Goal: Transaction & Acquisition: Purchase product/service

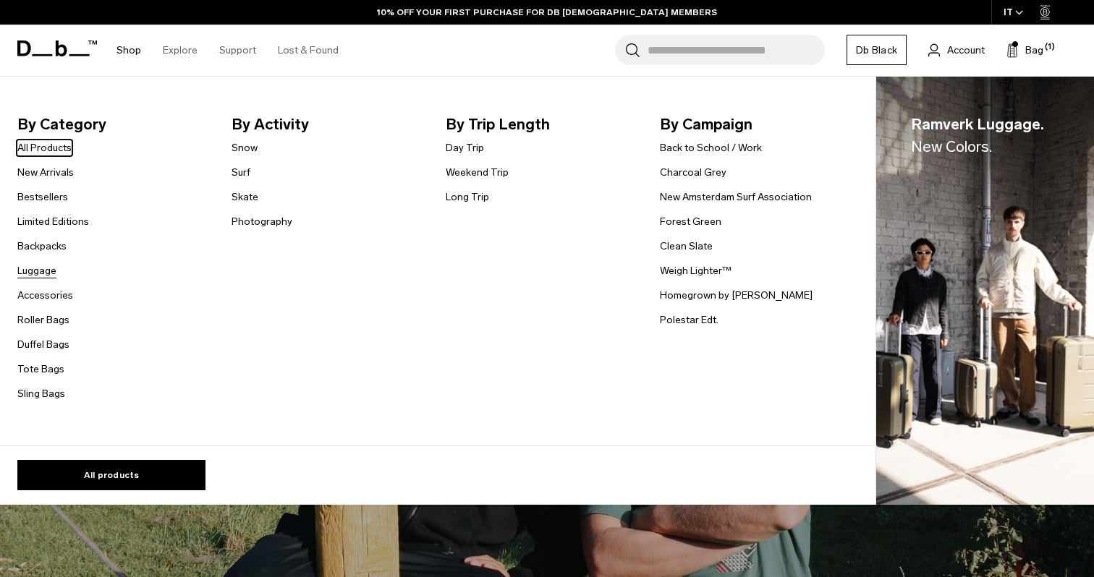
click at [38, 270] on link "Luggage" at bounding box center [36, 270] width 39 height 15
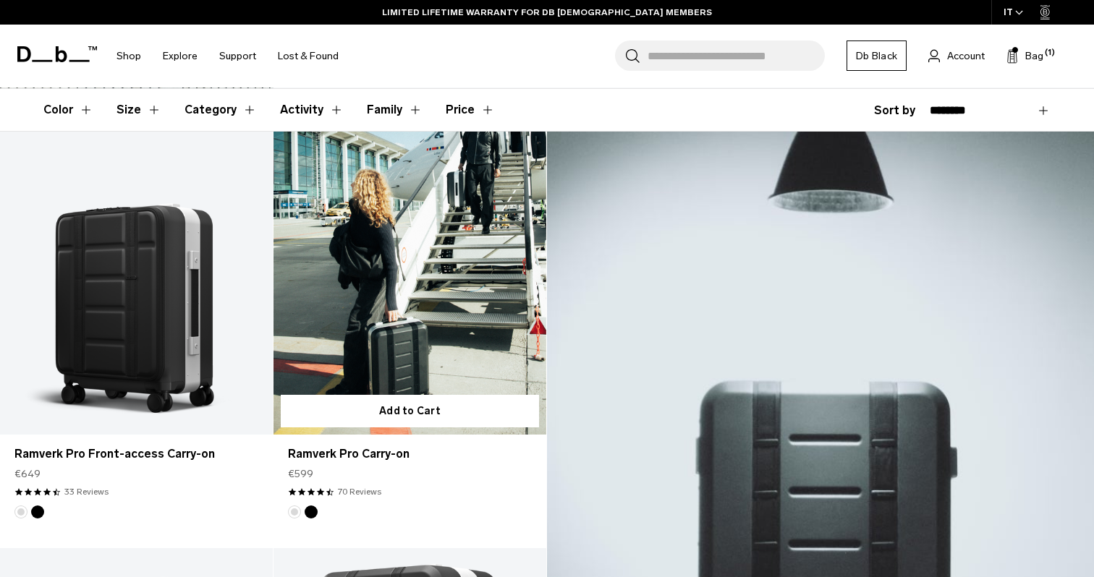
scroll to position [247, 0]
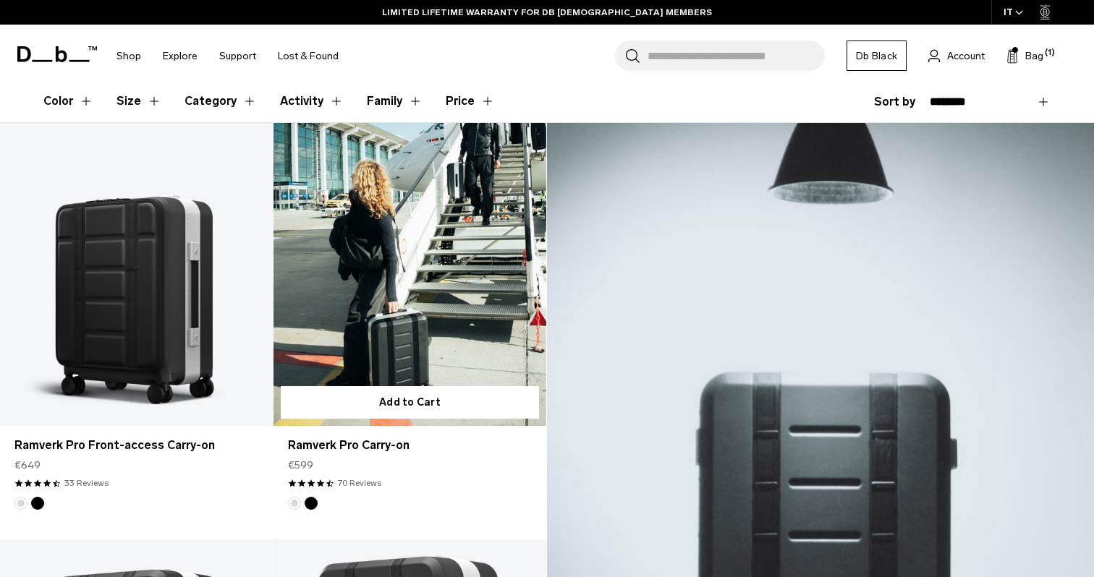
click at [432, 274] on link "Ramverk Pro Carry-on" at bounding box center [409, 274] width 273 height 303
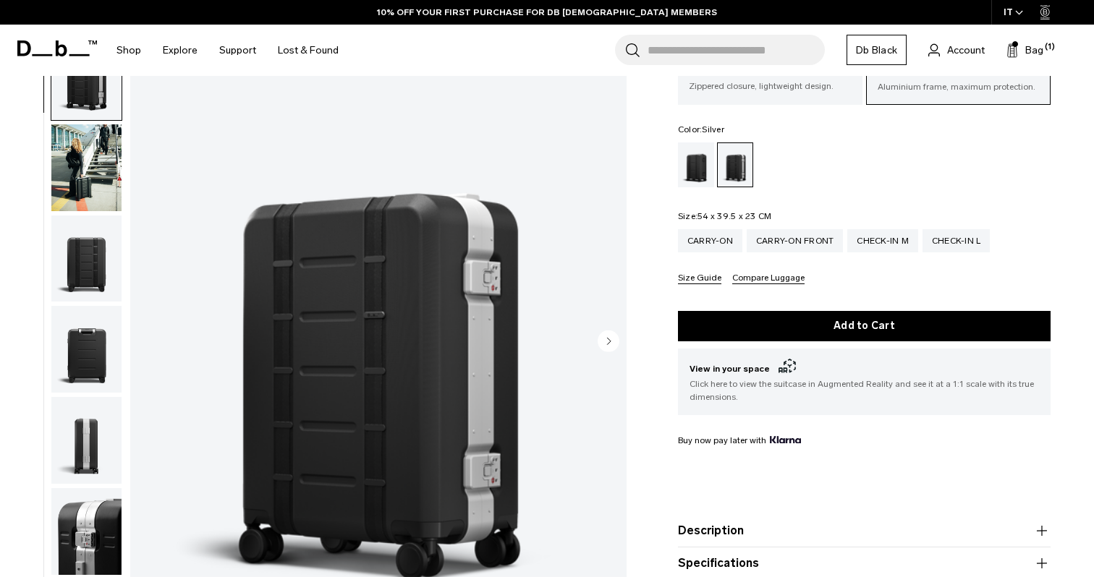
scroll to position [127, 0]
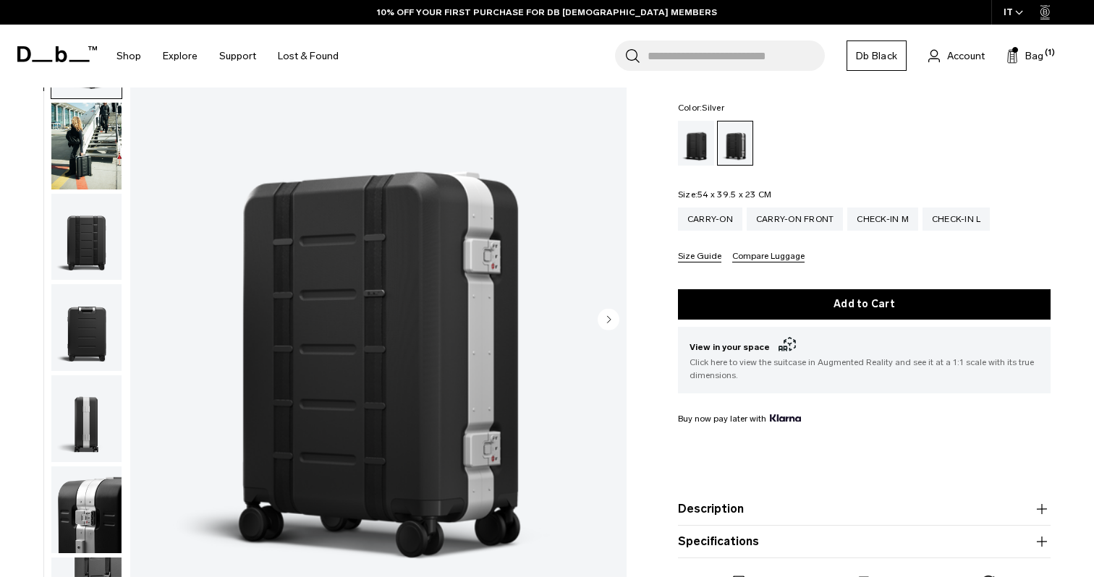
click at [91, 144] on img "button" at bounding box center [86, 146] width 70 height 87
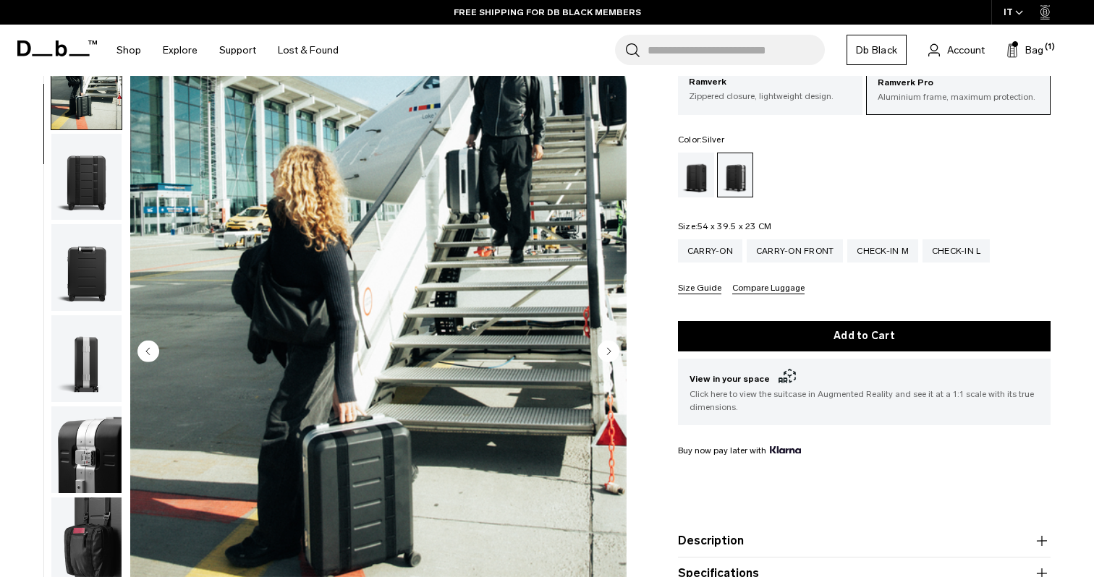
scroll to position [101, 0]
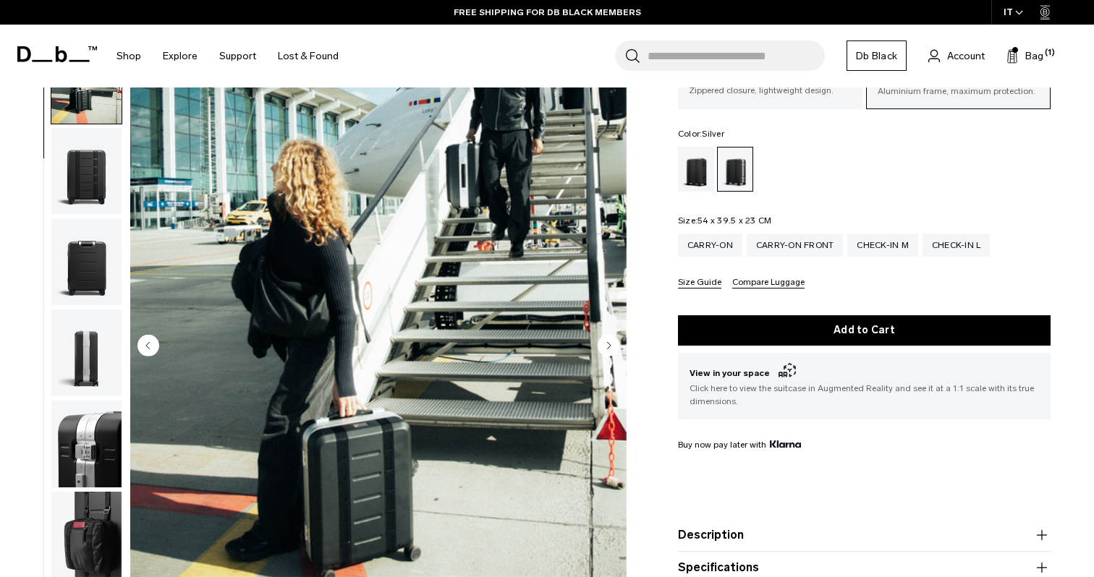
click at [73, 179] on img "button" at bounding box center [86, 170] width 70 height 87
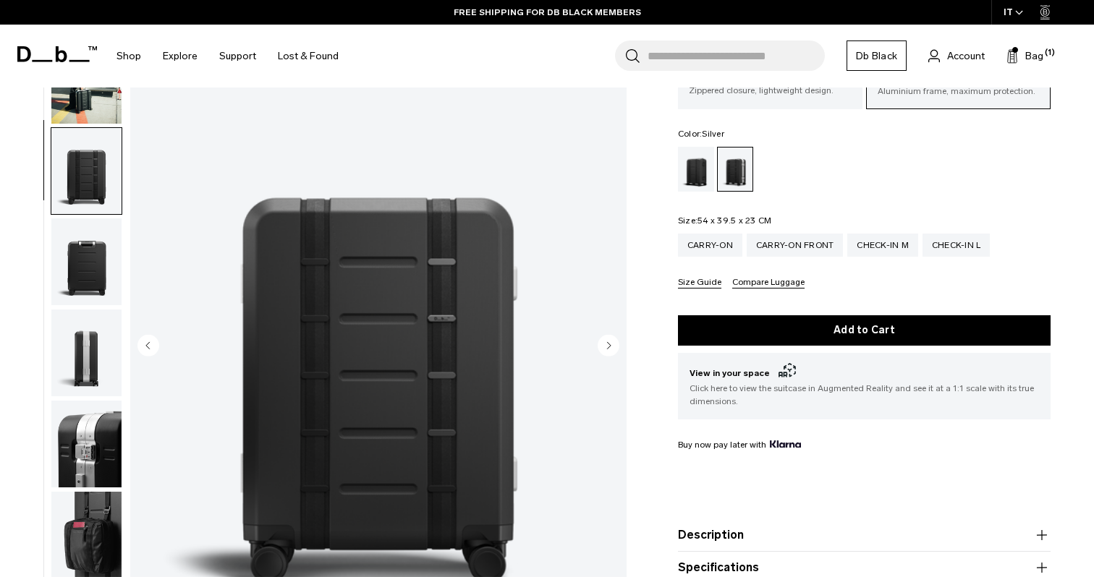
scroll to position [184, 0]
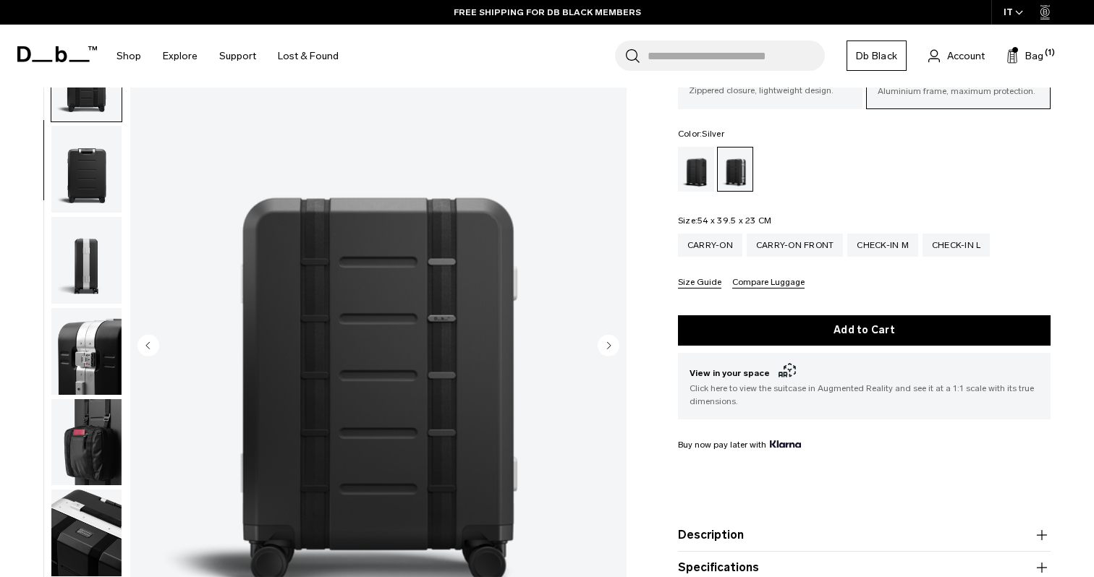
click at [88, 177] on img "button" at bounding box center [86, 169] width 70 height 87
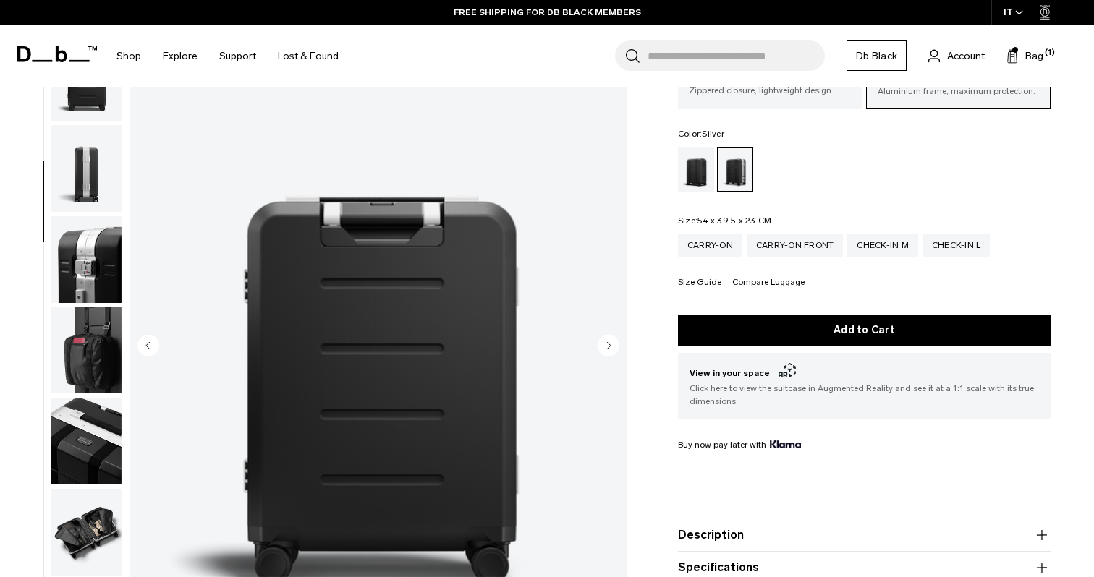
click at [88, 177] on img "button" at bounding box center [86, 168] width 70 height 87
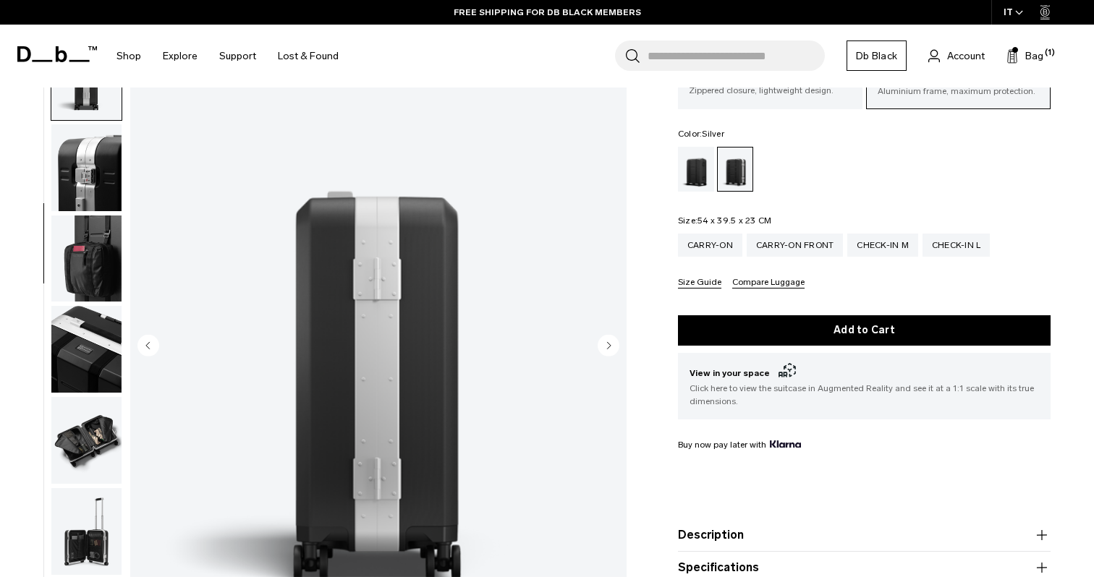
click at [88, 177] on img "button" at bounding box center [86, 167] width 70 height 87
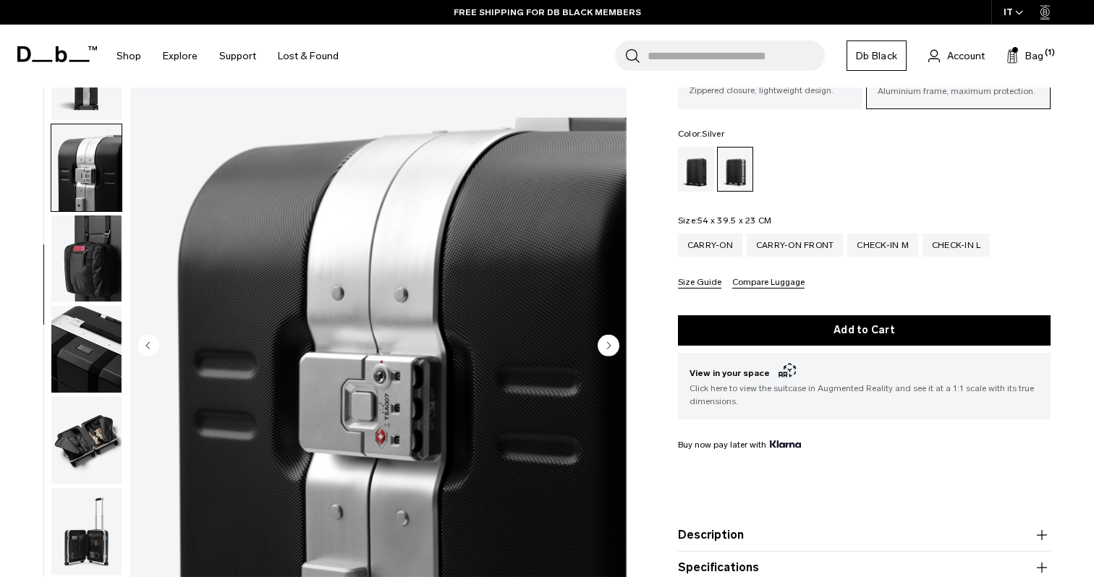
scroll to position [460, 0]
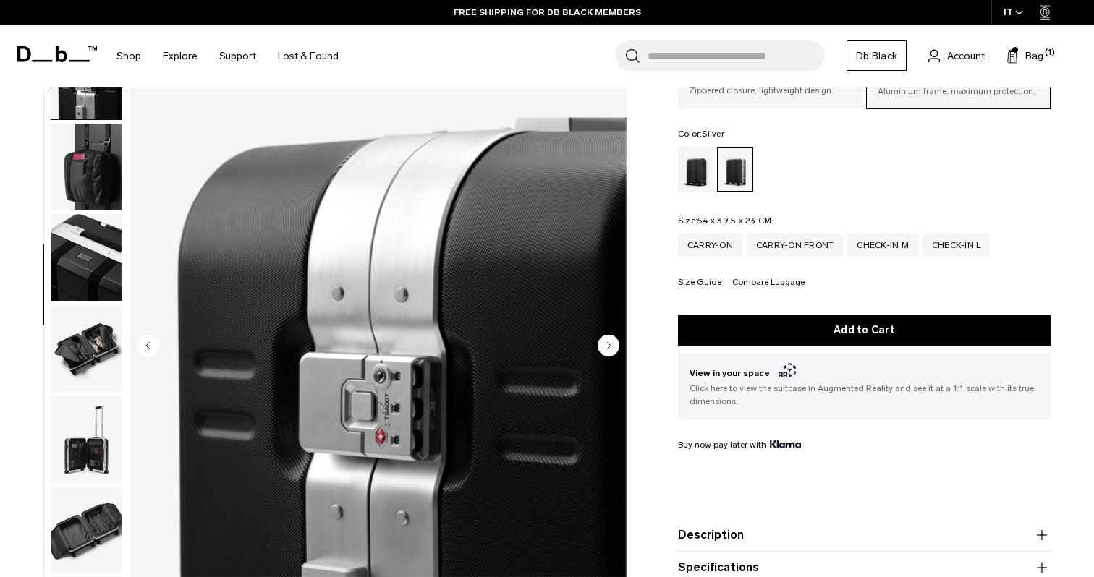
click at [88, 177] on img "button" at bounding box center [86, 167] width 70 height 87
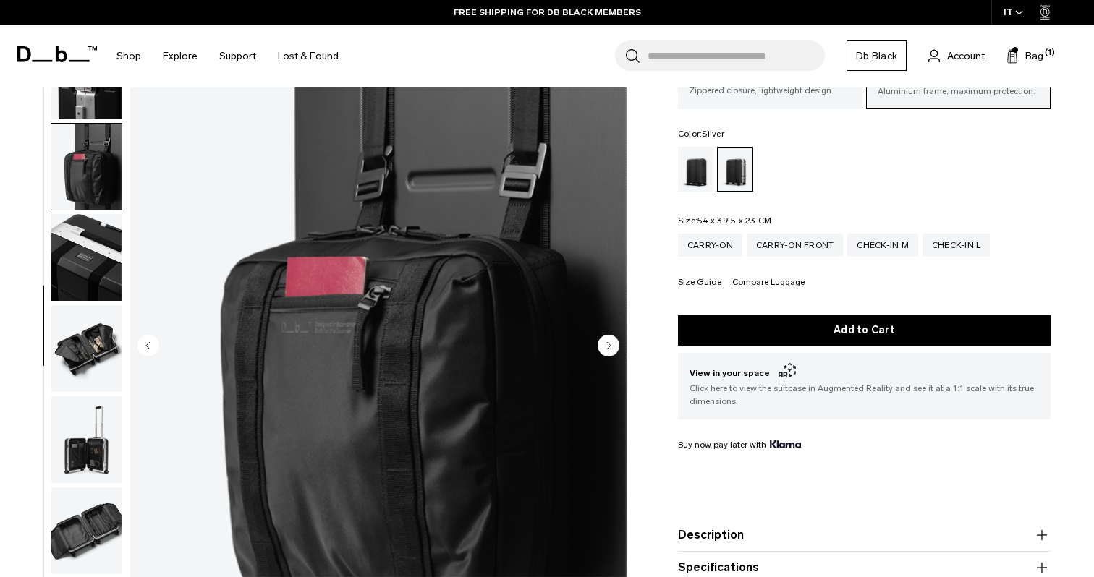
scroll to position [553, 0]
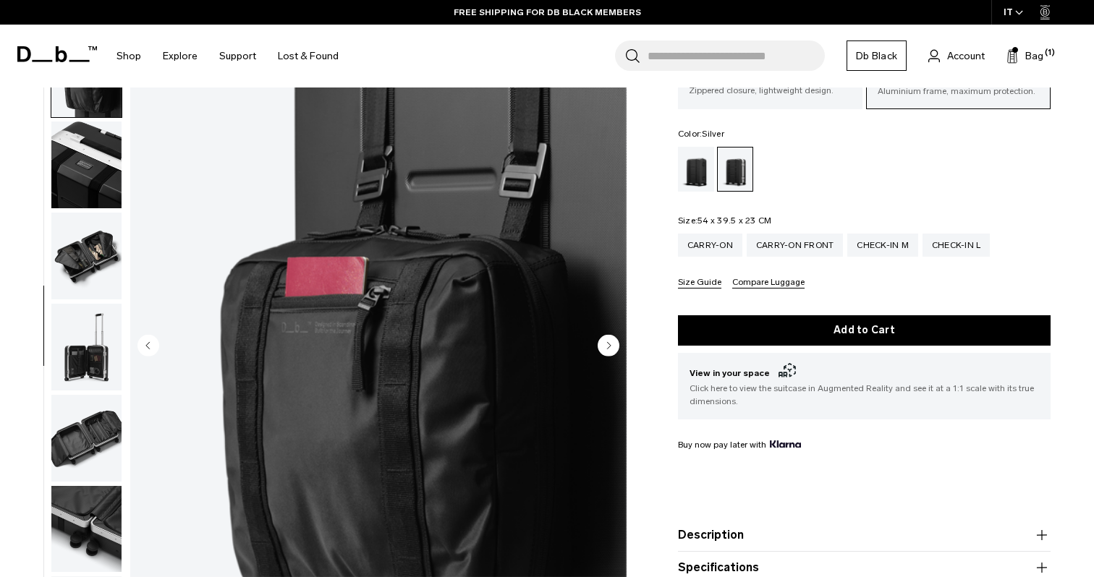
click at [87, 178] on img "button" at bounding box center [86, 165] width 70 height 87
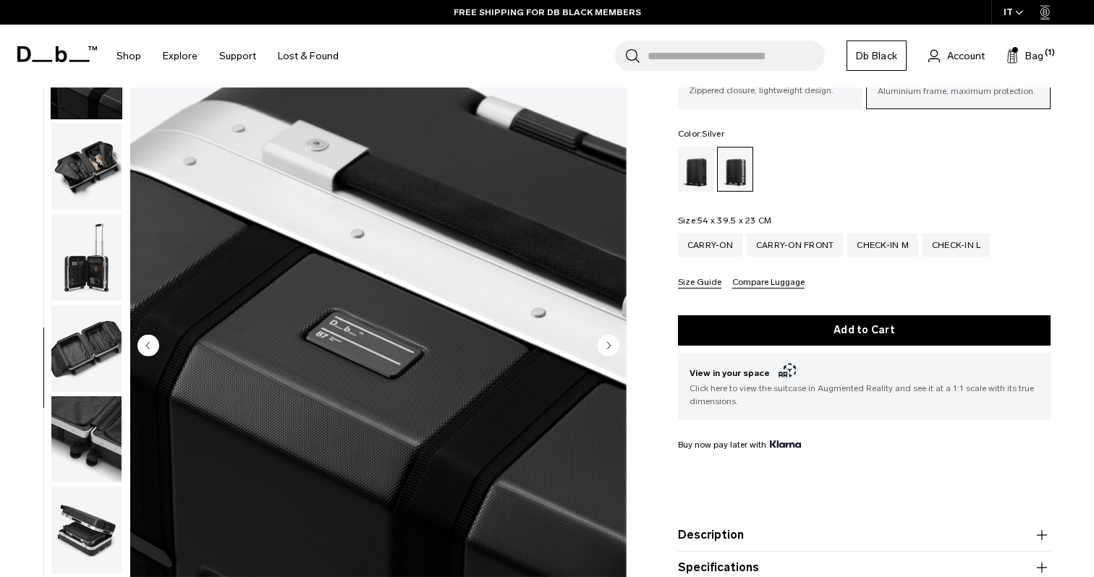
scroll to position [645, 0]
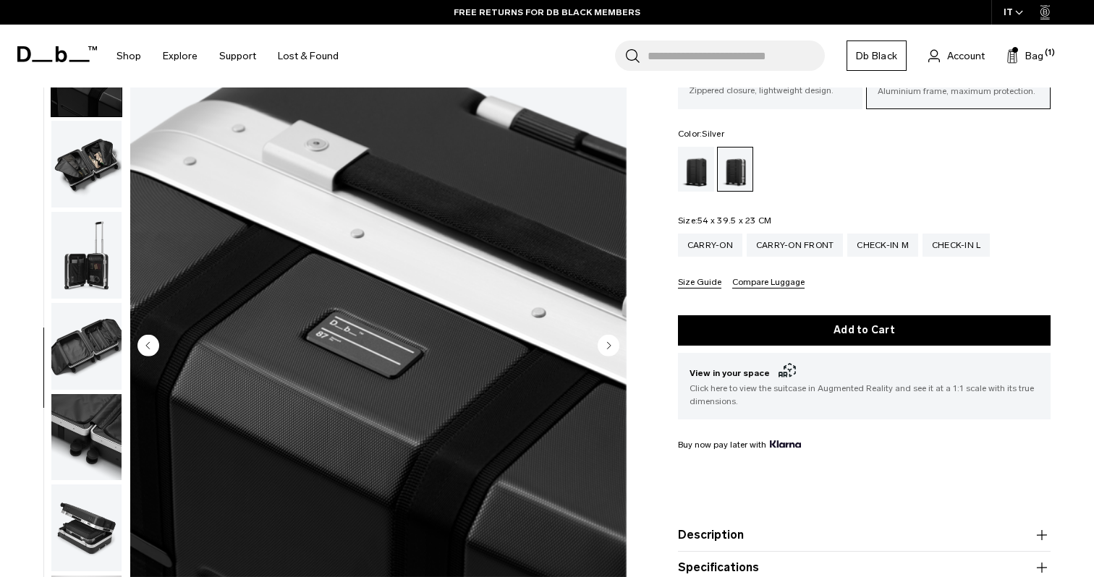
click at [91, 194] on img "button" at bounding box center [86, 164] width 70 height 87
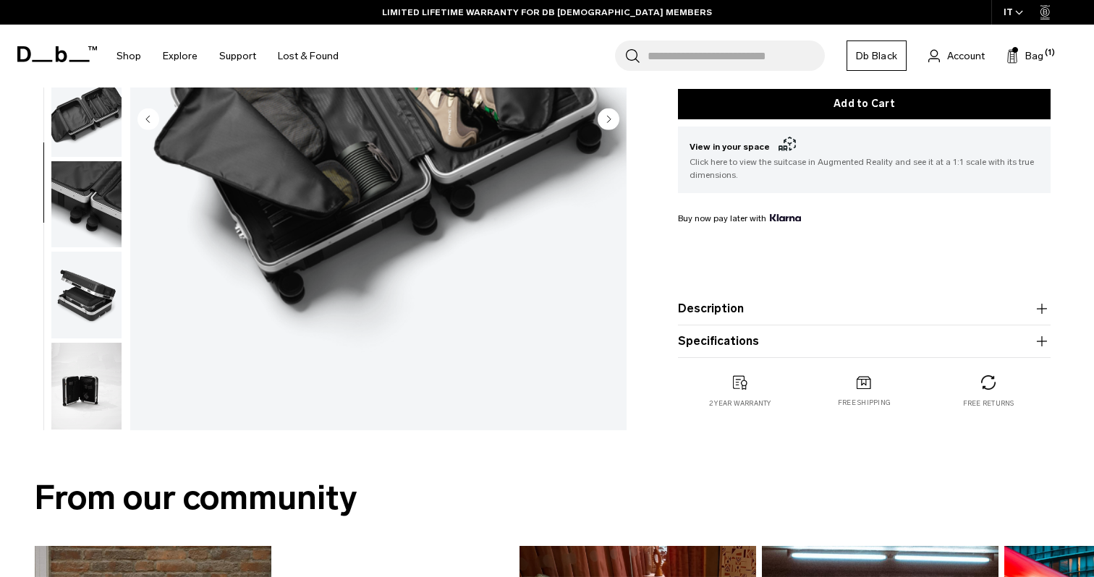
scroll to position [326, 0]
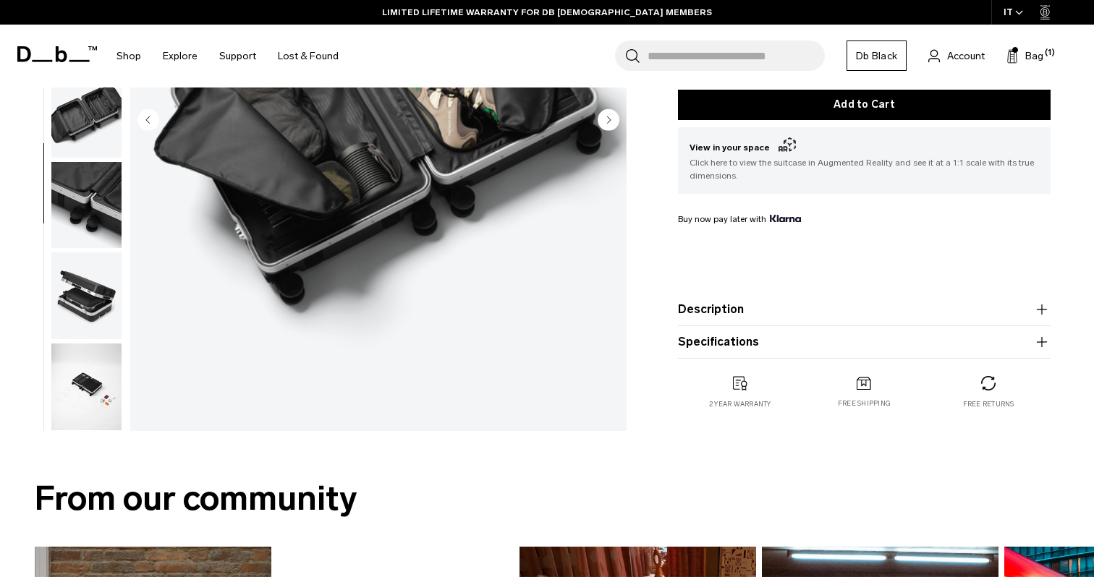
click at [82, 386] on img "button" at bounding box center [86, 387] width 70 height 87
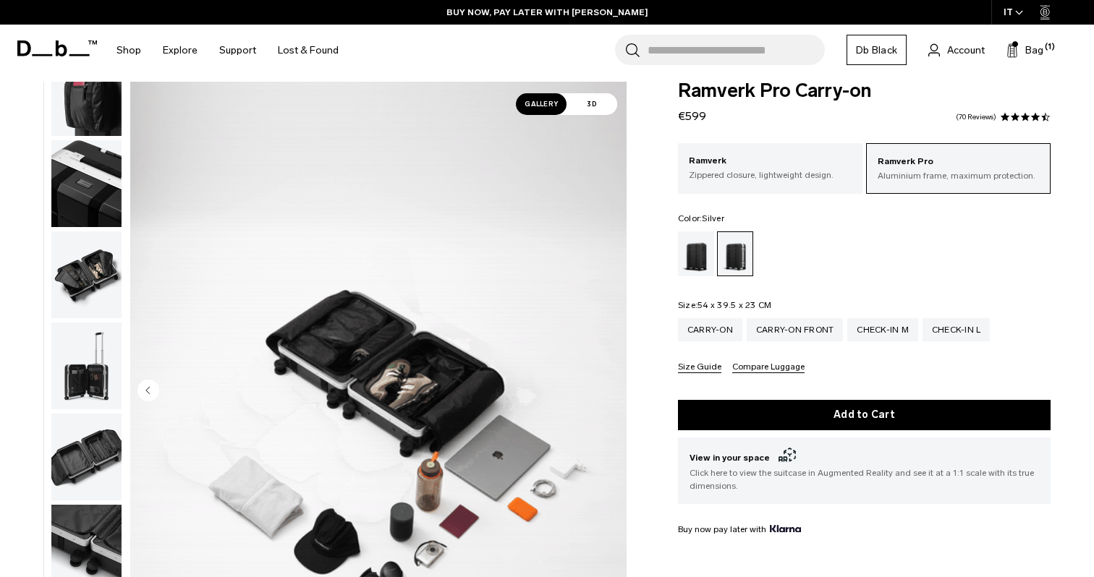
scroll to position [7, 0]
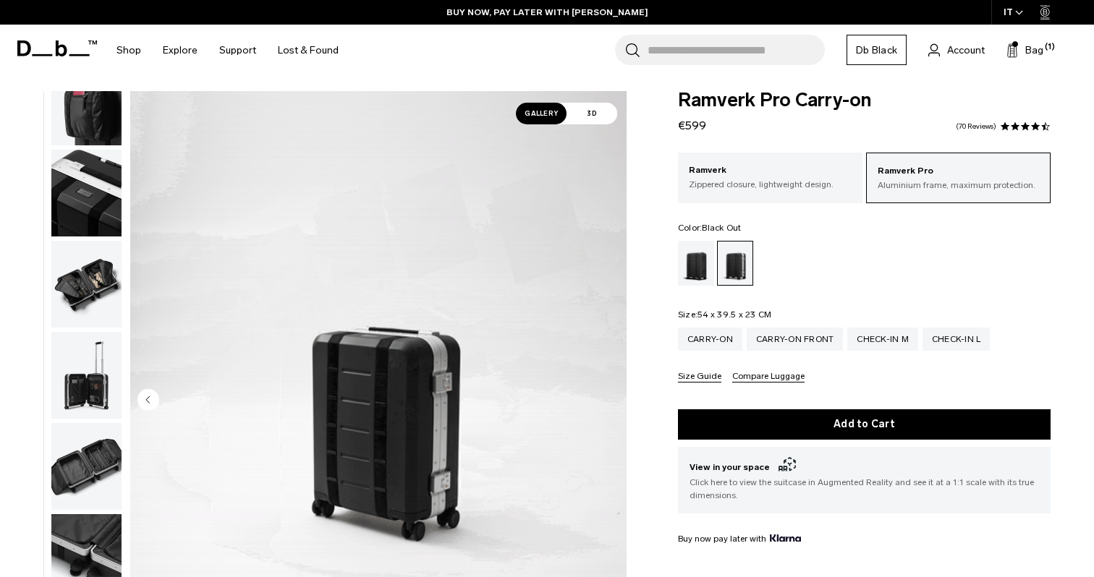
click at [701, 268] on div "Black Out" at bounding box center [696, 263] width 37 height 45
